Goal: Information Seeking & Learning: Learn about a topic

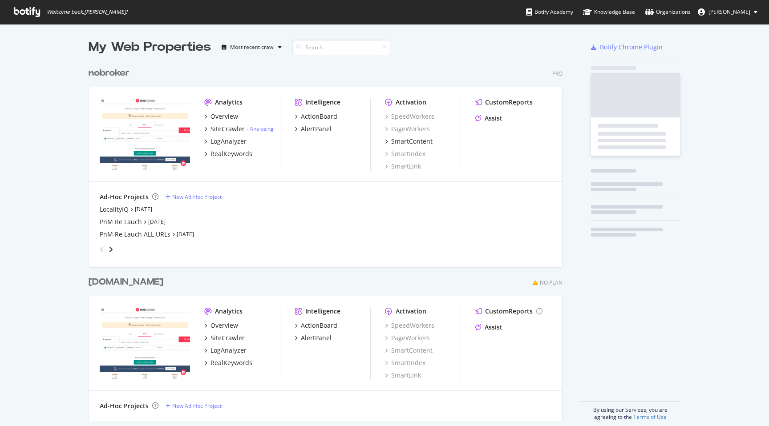
scroll to position [365, 481]
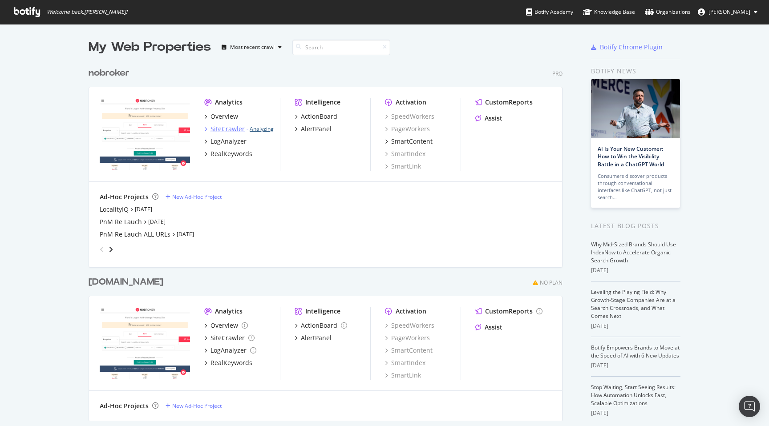
click at [263, 129] on link "Analyzing" at bounding box center [262, 129] width 24 height 8
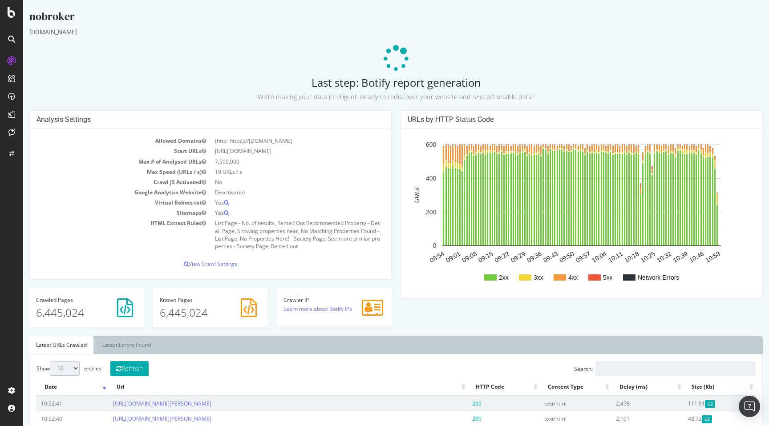
click at [397, 304] on div "URLs by HTTP Status Code 2xx 3xx 4xx 5xx Network Errors 08:54 09:01 09:08 09:15…" at bounding box center [581, 208] width 371 height 197
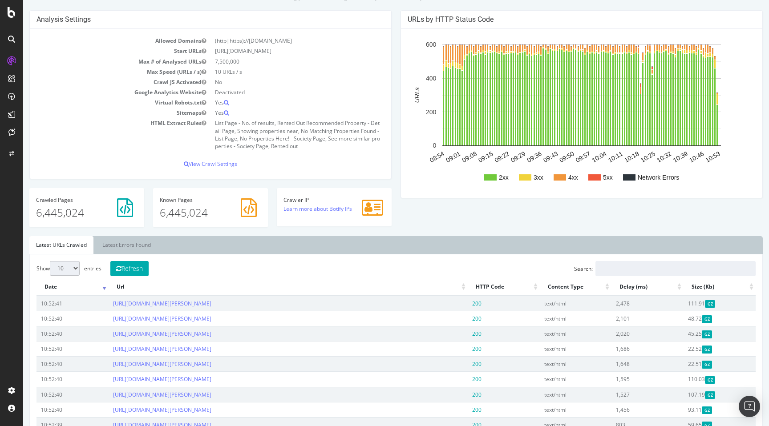
scroll to position [209, 0]
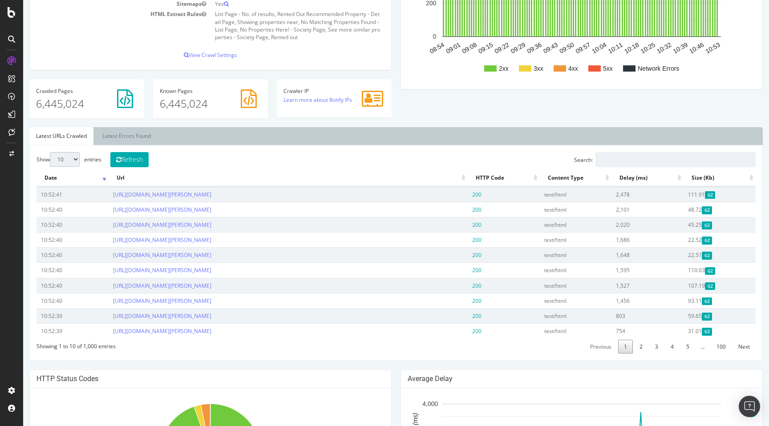
click at [73, 155] on select "10 25 50 100" at bounding box center [65, 159] width 30 height 15
select select "100"
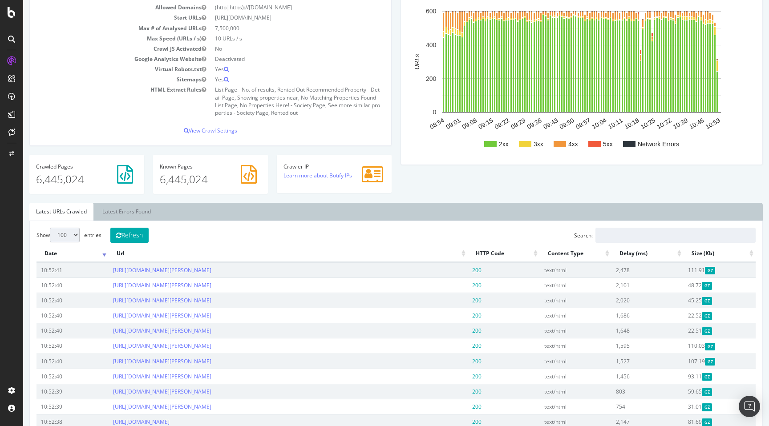
scroll to position [0, 0]
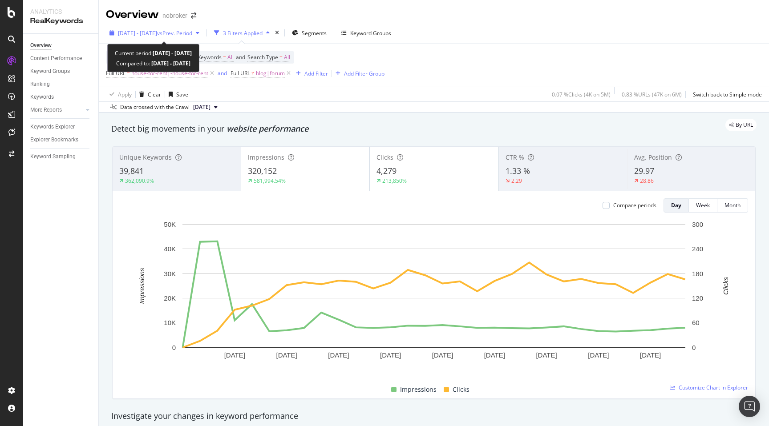
click at [176, 36] on span "vs Prev. Period" at bounding box center [174, 33] width 35 height 8
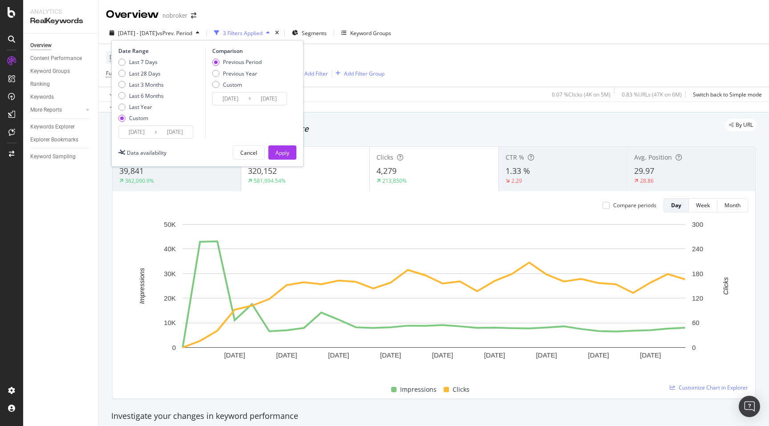
click at [178, 132] on input "2025/08/05" at bounding box center [175, 132] width 36 height 12
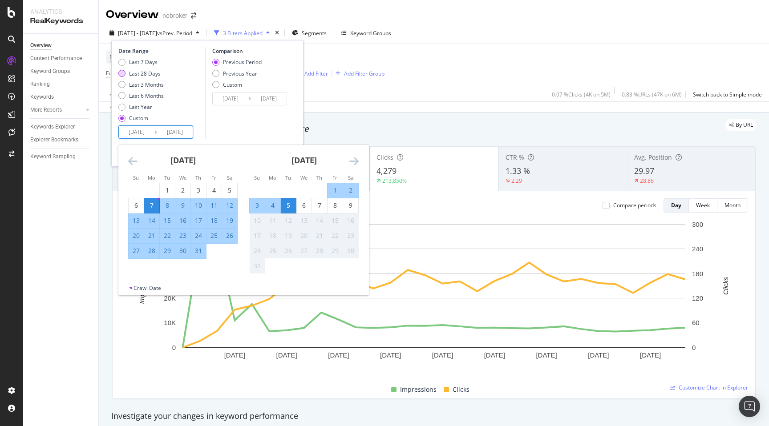
click at [147, 72] on div "Last 28 Days" at bounding box center [145, 74] width 32 height 8
type input "2025/07/13"
type input "2025/08/09"
type input "2025/06/15"
type input "2025/07/12"
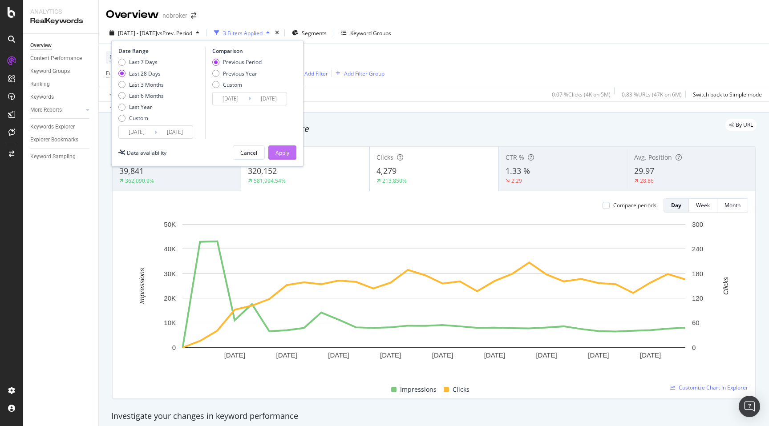
click at [287, 152] on div "Apply" at bounding box center [282, 153] width 14 height 8
